Goal: Check status: Check status

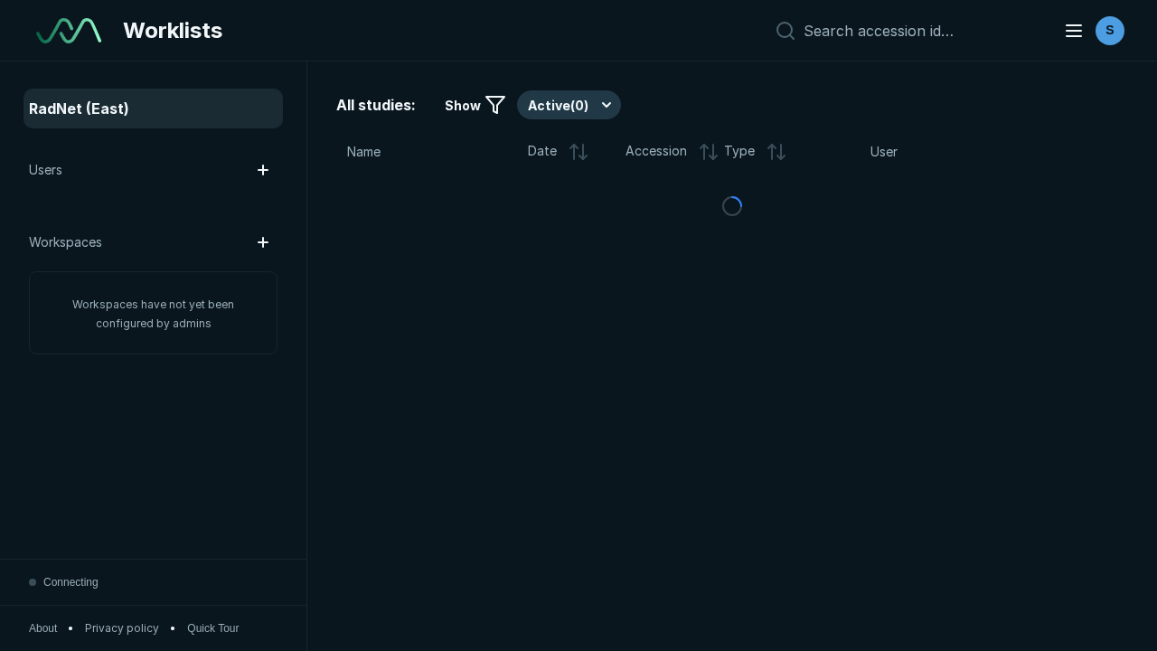
scroll to position [4936, 7530]
